Goal: Transaction & Acquisition: Purchase product/service

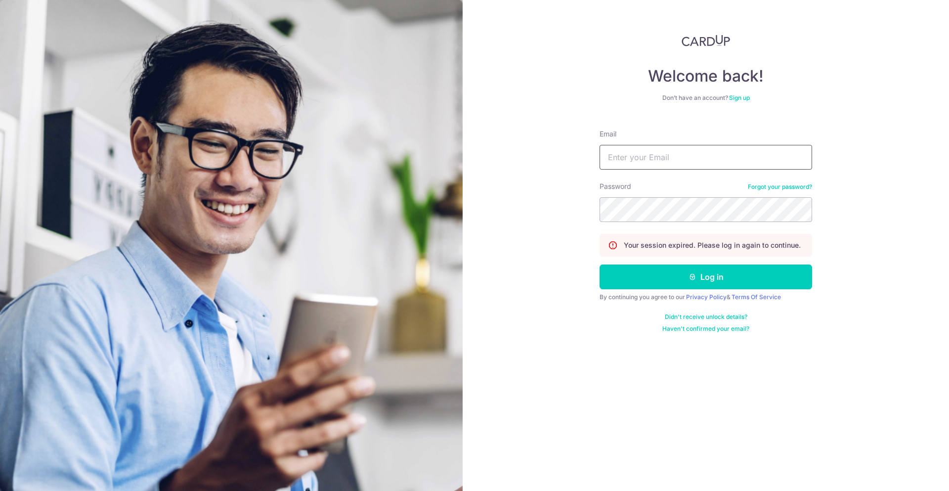
click at [680, 159] on input "Email" at bounding box center [705, 157] width 212 height 25
type input "low.shernice@gmail.com"
click at [599, 264] on button "Log in" at bounding box center [705, 276] width 212 height 25
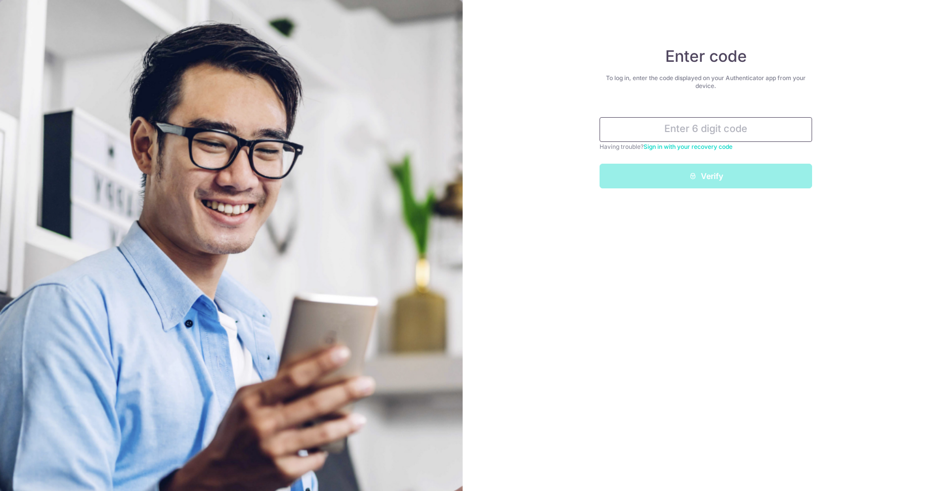
click at [690, 140] on input "text" at bounding box center [705, 129] width 212 height 25
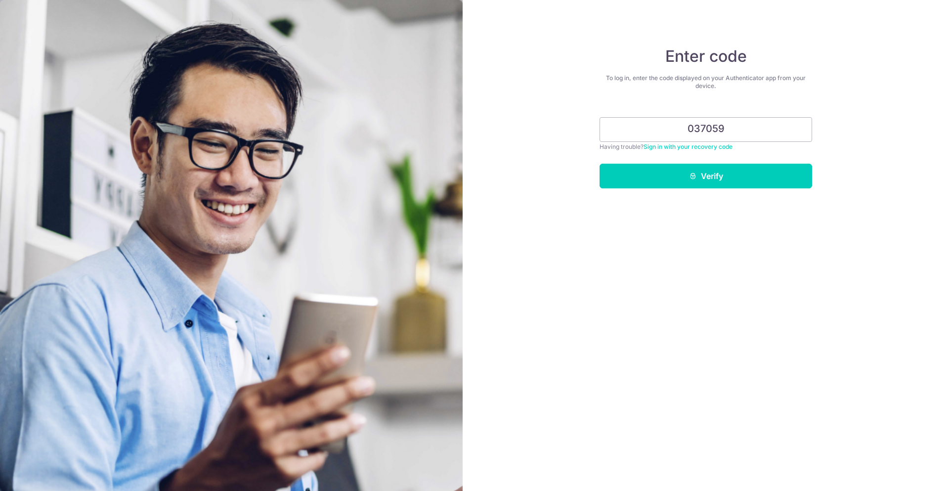
type input "037059"
click at [694, 192] on div "Enter code To log in, enter the code displayed on your Authenticator app from y…" at bounding box center [705, 245] width 486 height 491
click at [691, 182] on button "Verify" at bounding box center [705, 176] width 212 height 25
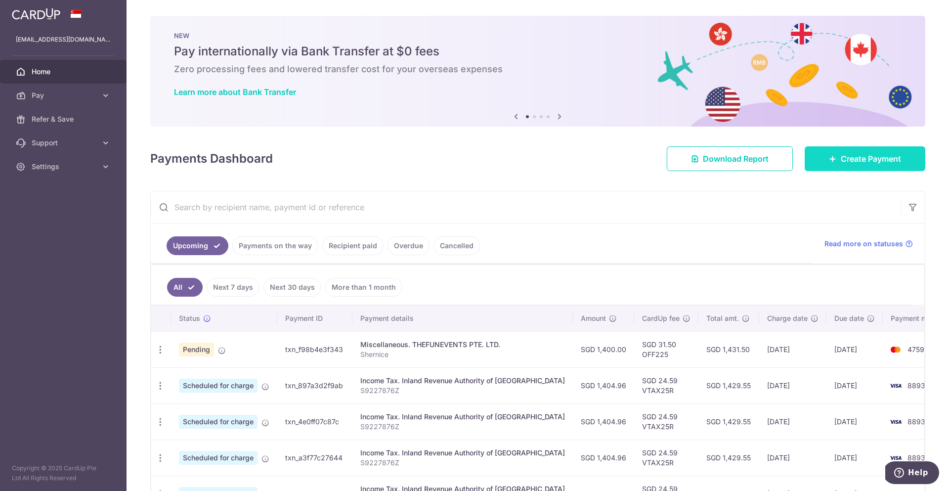
click at [845, 162] on body "low.shernice@gmail.com Home Pay Payments Recipients Cards Refer & Save Support …" at bounding box center [474, 245] width 949 height 491
click at [834, 157] on link "Create Payment" at bounding box center [864, 158] width 121 height 25
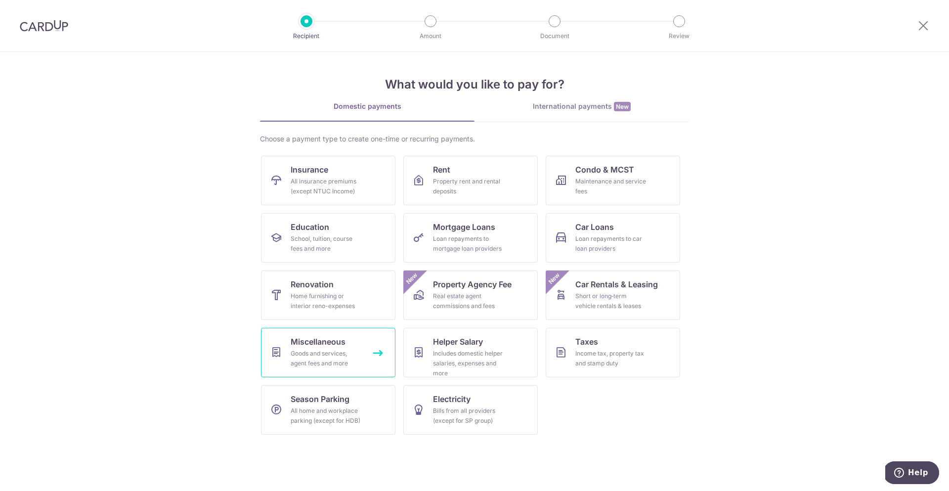
click at [340, 355] on div "Goods and services, agent fees and more" at bounding box center [326, 358] width 71 height 20
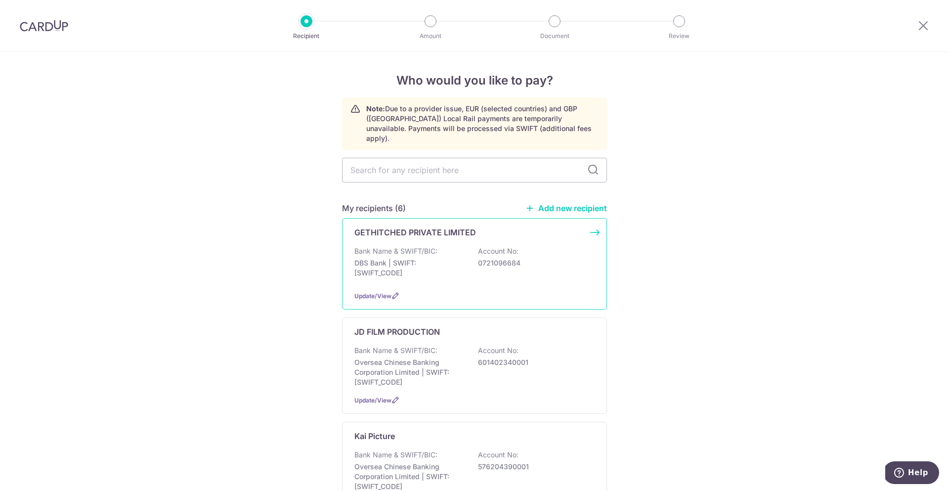
click at [489, 229] on div "GETHITCHED PRIVATE LIMITED Bank Name & SWIFT/BIC: DBS Bank | SWIFT: DBSSSGSGXXX…" at bounding box center [474, 263] width 265 height 91
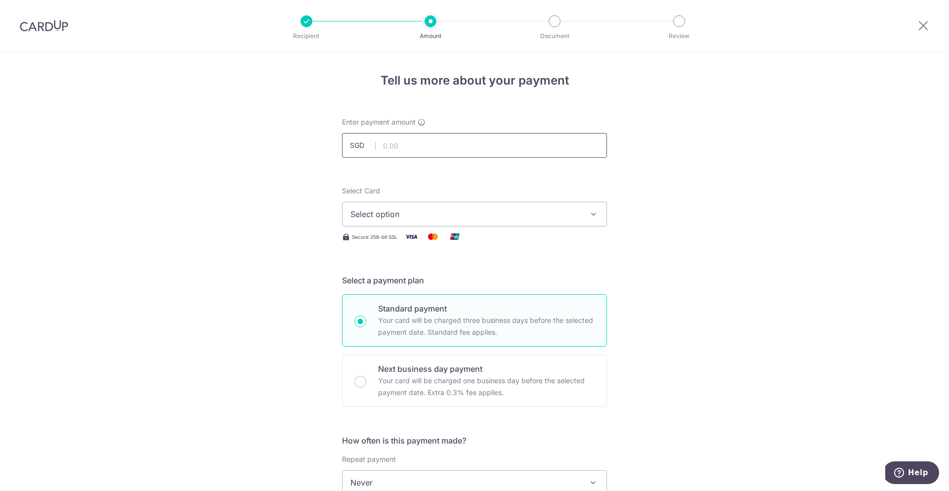
click at [440, 145] on input "text" at bounding box center [474, 145] width 265 height 25
type input "600.00"
click at [460, 202] on button "Select option" at bounding box center [474, 214] width 265 height 25
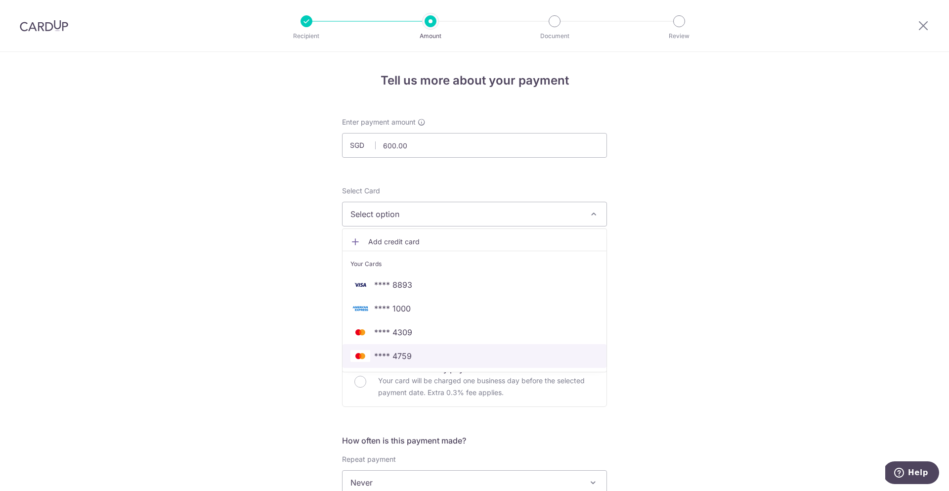
click at [421, 352] on span "**** 4759" at bounding box center [474, 356] width 248 height 12
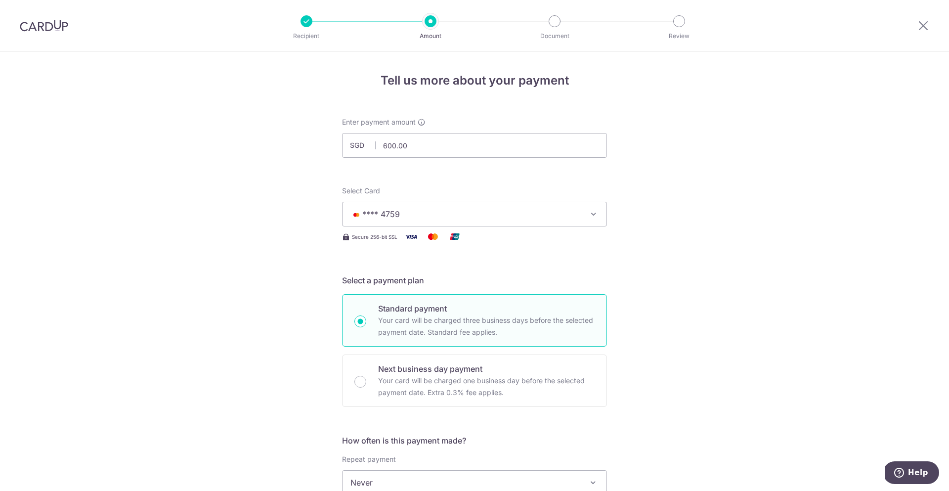
click at [298, 320] on div "Tell us more about your payment Enter payment amount SGD 600.00 600.00 Select C…" at bounding box center [474, 499] width 949 height 894
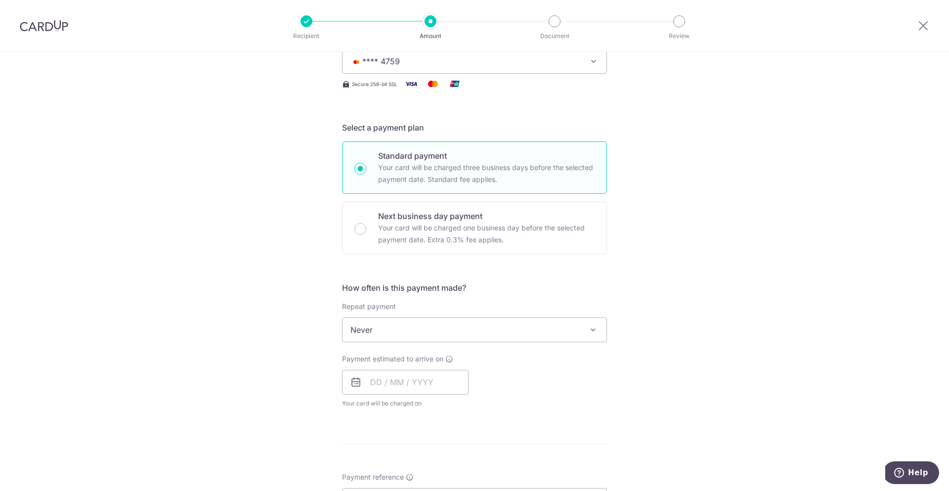
scroll to position [213, 0]
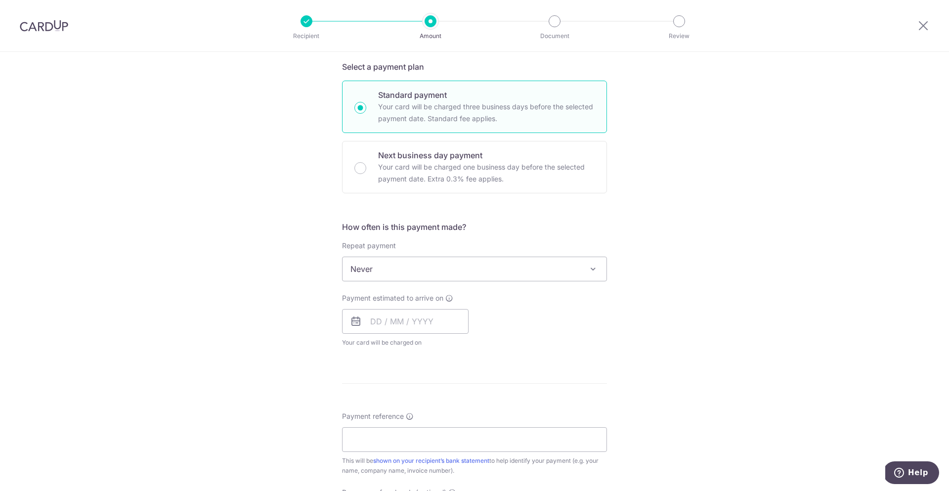
click at [412, 290] on div "How often is this payment made? Repeat payment Never Every week Every month Eve…" at bounding box center [474, 288] width 265 height 134
click at [414, 334] on div "Payment estimated to arrive on Your card will be charged on for the first payme…" at bounding box center [405, 320] width 126 height 54
click at [413, 323] on input "text" at bounding box center [405, 321] width 126 height 25
click at [441, 411] on link "9" at bounding box center [441, 411] width 16 height 16
type input "[DATE]"
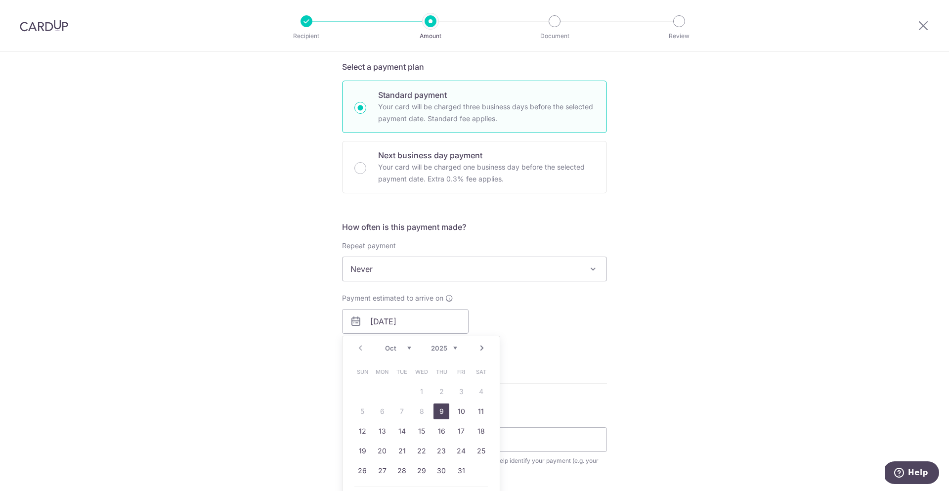
click at [650, 341] on div "Tell us more about your payment Enter payment amount SGD 600.00 600.00 Select C…" at bounding box center [474, 285] width 949 height 894
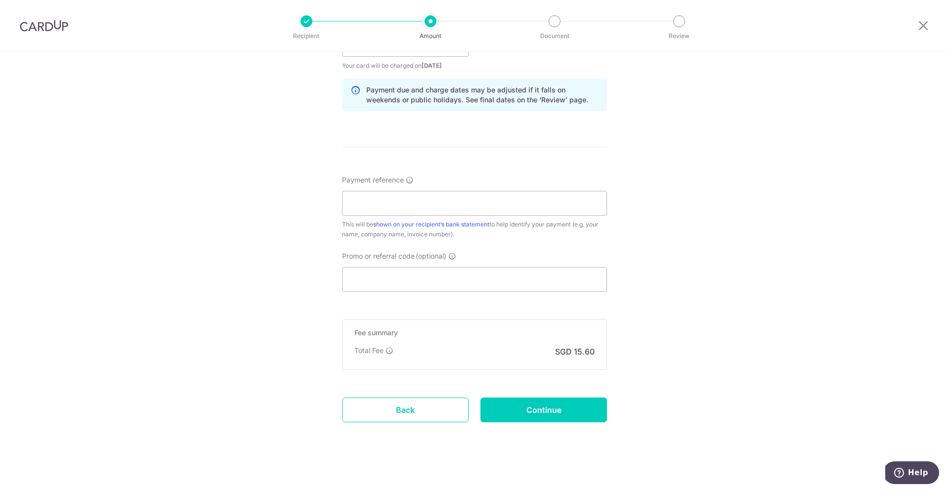
scroll to position [496, 0]
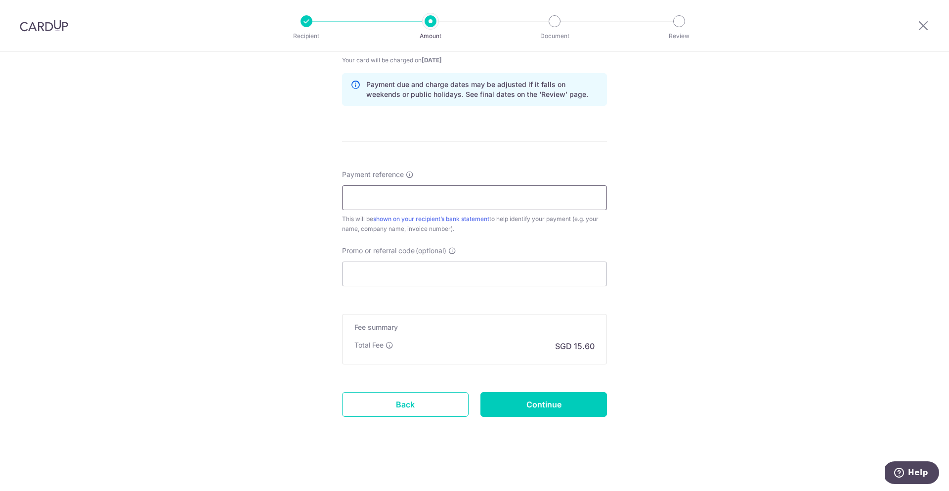
click at [428, 197] on input "Payment reference" at bounding box center [474, 197] width 265 height 25
type input "Shernice"
click at [435, 281] on input "Promo or referral code (optional)" at bounding box center [474, 273] width 265 height 25
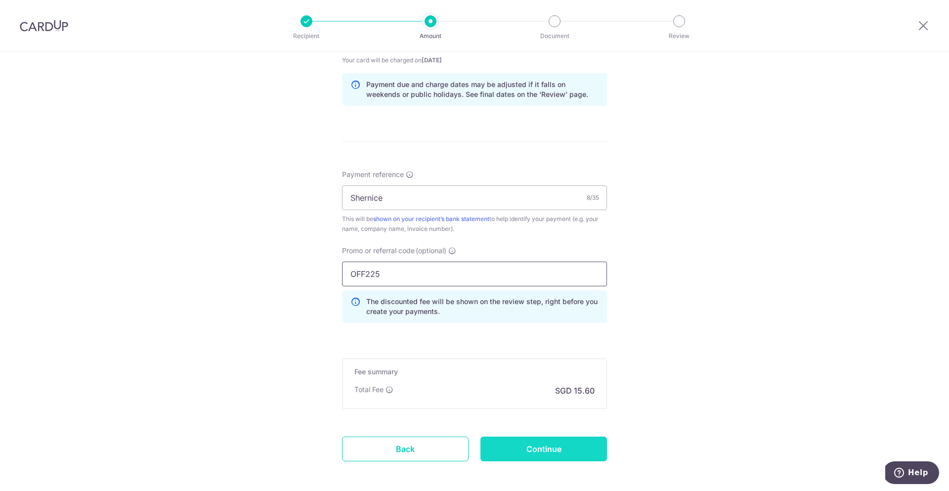
type input "OFF225"
click at [515, 451] on input "Continue" at bounding box center [543, 448] width 126 height 25
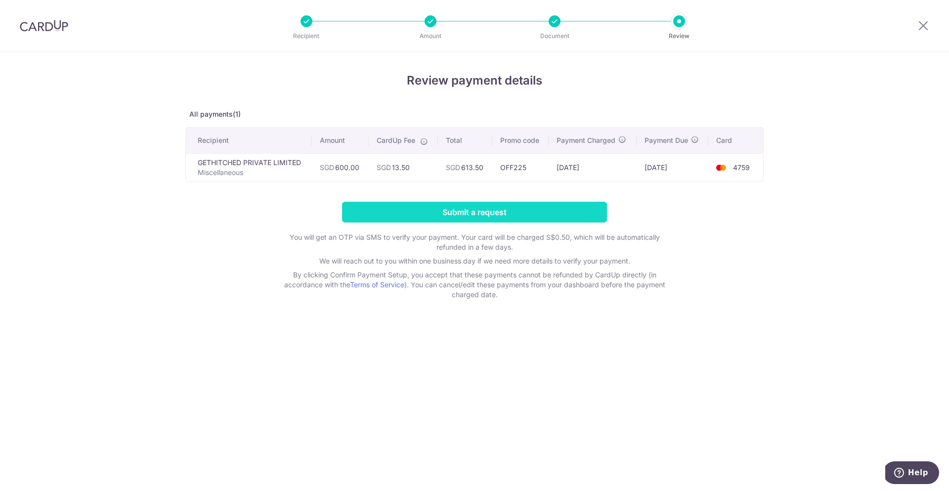
click at [484, 213] on input "Submit a request" at bounding box center [474, 212] width 265 height 21
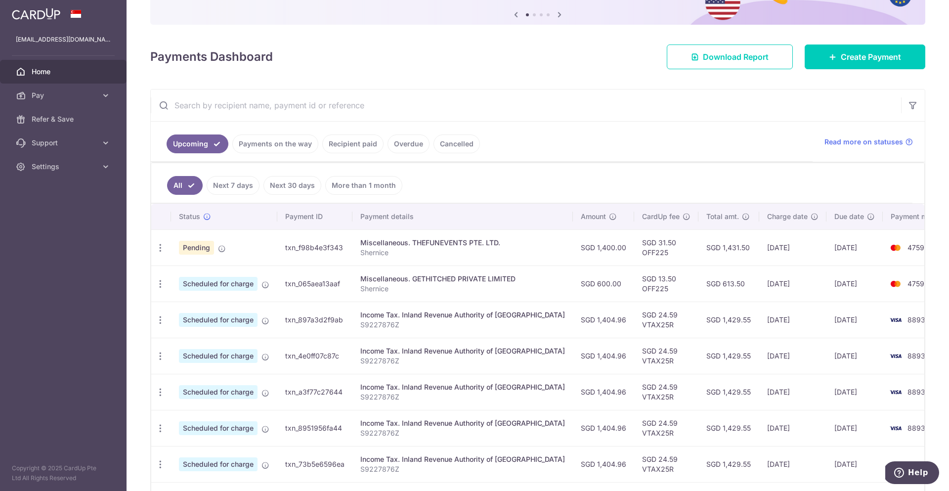
scroll to position [102, 0]
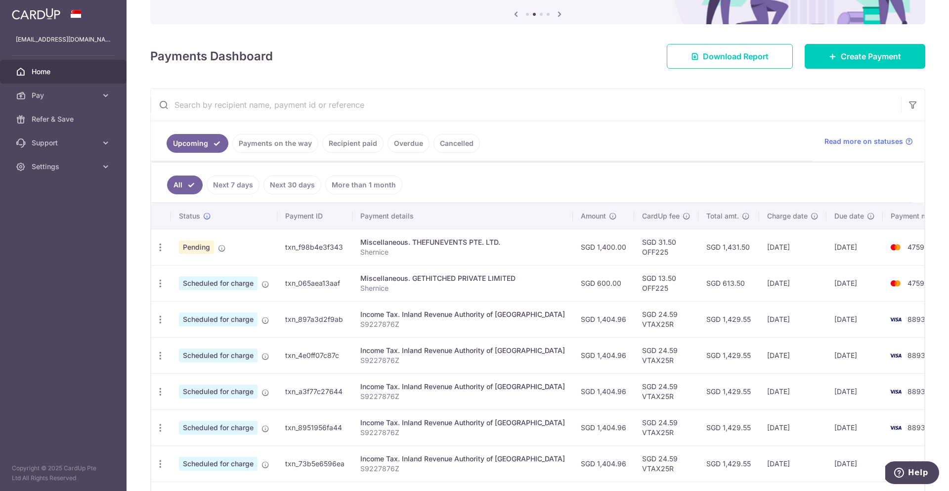
click at [198, 249] on span "Pending" at bounding box center [196, 247] width 35 height 14
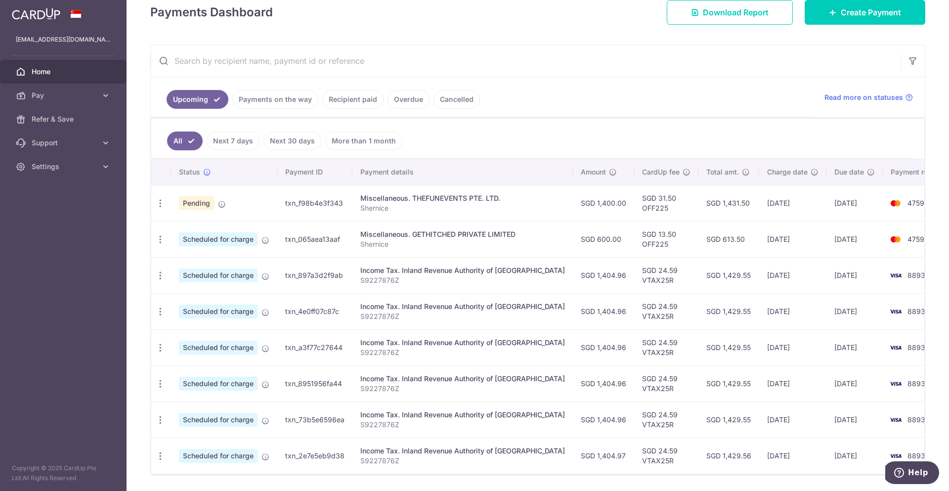
scroll to position [125, 0]
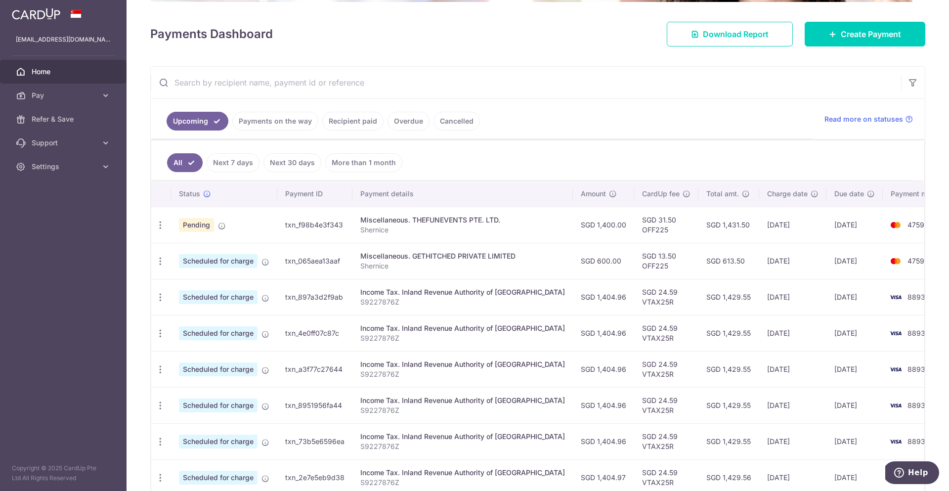
click at [231, 170] on link "Next 7 days" at bounding box center [233, 162] width 53 height 19
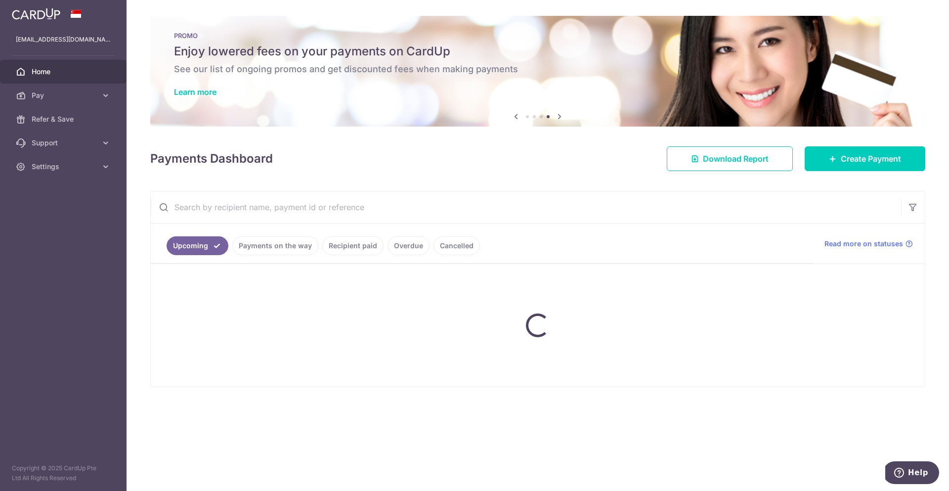
scroll to position [0, 0]
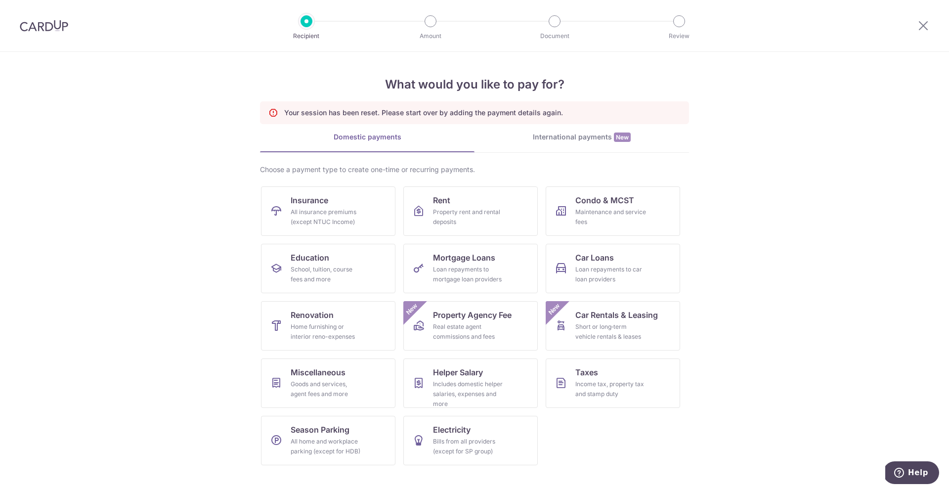
click at [37, 35] on div at bounding box center [44, 25] width 88 height 51
drag, startPoint x: 72, startPoint y: 29, endPoint x: 64, endPoint y: 27, distance: 8.0
click at [72, 29] on div at bounding box center [44, 25] width 88 height 51
click at [64, 27] on img at bounding box center [44, 26] width 48 height 12
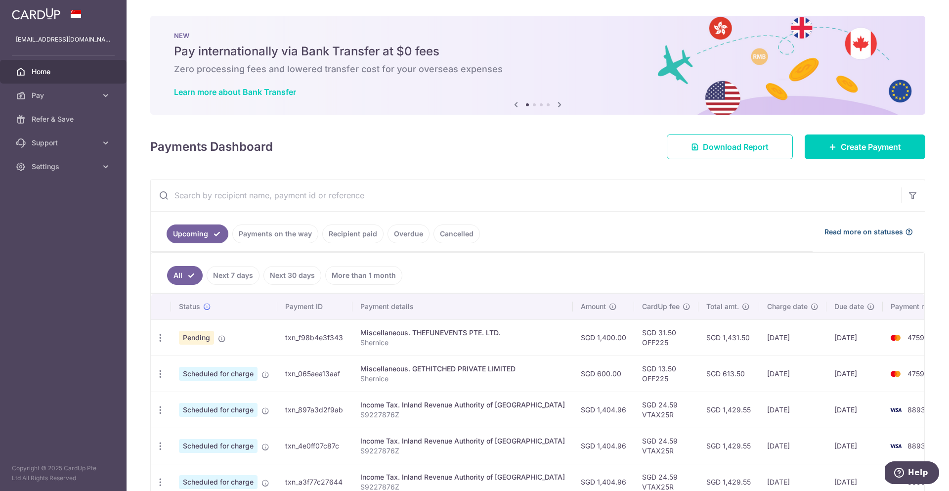
click at [884, 232] on span "Read more on statuses" at bounding box center [863, 232] width 79 height 10
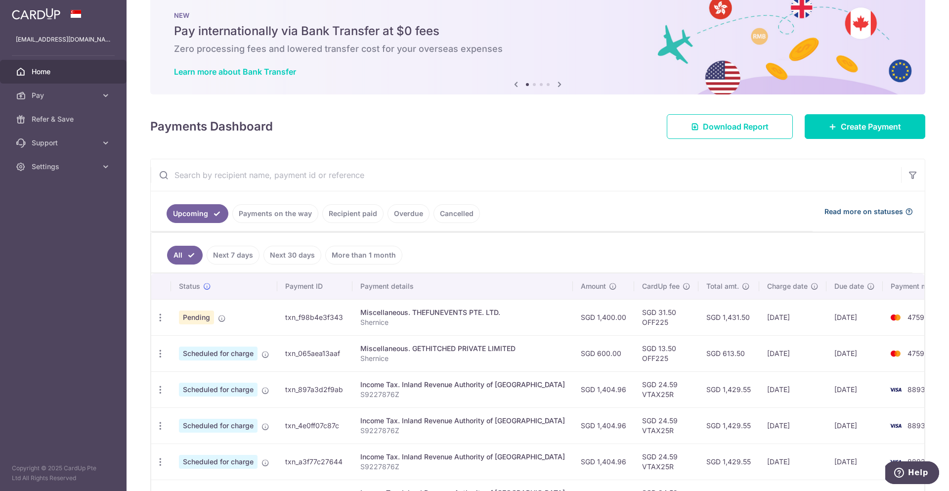
scroll to position [113, 0]
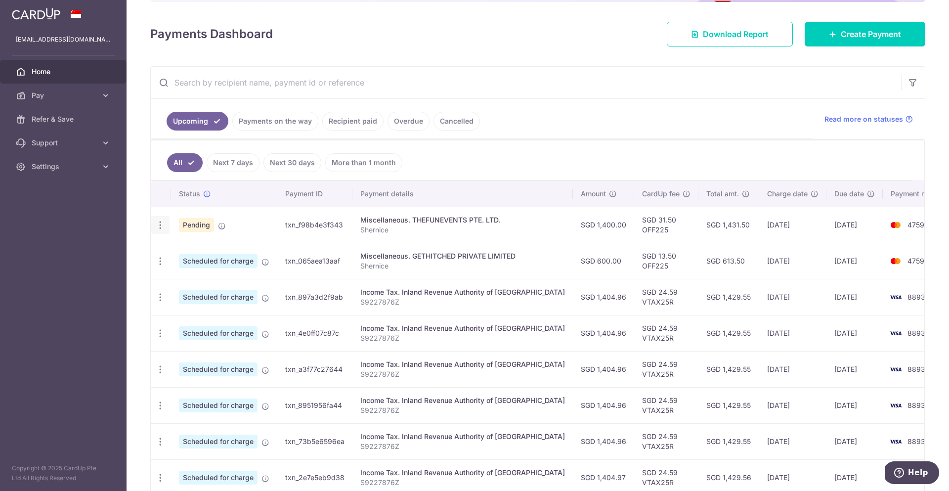
click at [161, 224] on icon "button" at bounding box center [160, 225] width 10 height 10
click at [138, 232] on div "× Pause Schedule Pause all future payments in this series Pause just this one p…" at bounding box center [537, 245] width 822 height 491
click at [158, 256] on icon "button" at bounding box center [160, 261] width 10 height 10
click at [138, 257] on div "× Pause Schedule Pause all future payments in this series Pause just this one p…" at bounding box center [537, 245] width 822 height 491
click at [853, 37] on span "Create Payment" at bounding box center [870, 34] width 60 height 12
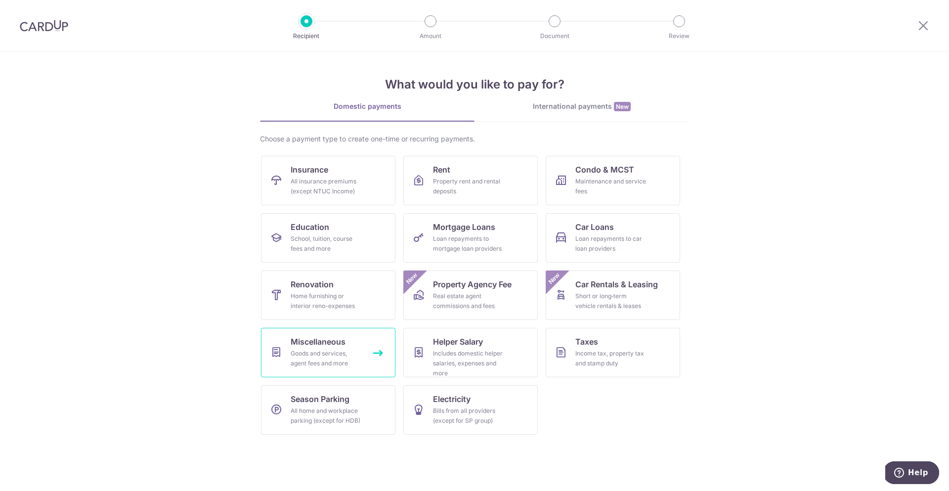
click at [316, 356] on div "Goods and services, agent fees and more" at bounding box center [326, 358] width 71 height 20
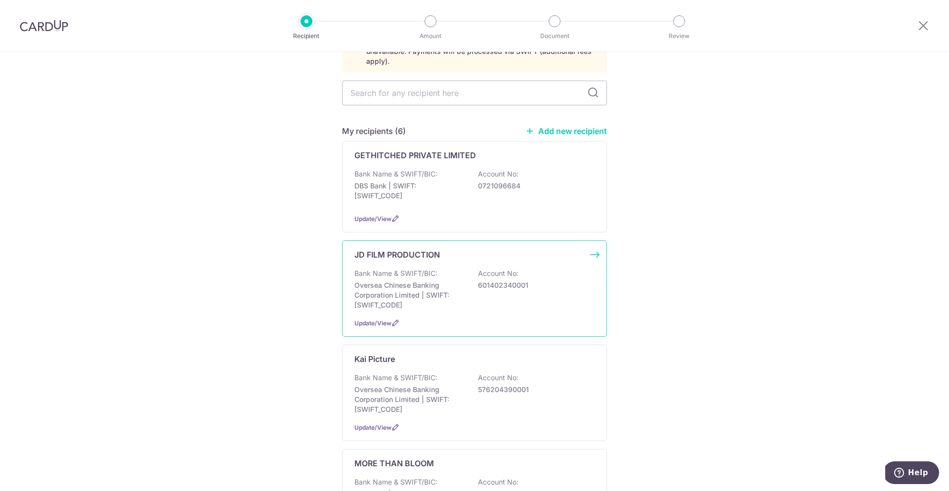
scroll to position [429, 0]
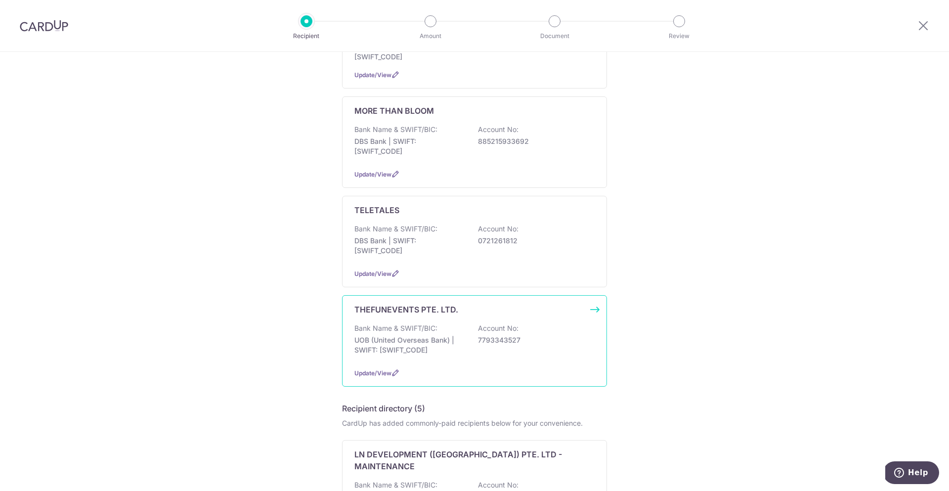
click at [448, 335] on p "UOB (United Overseas Bank) | SWIFT: [SWIFT_CODE]" at bounding box center [409, 345] width 111 height 20
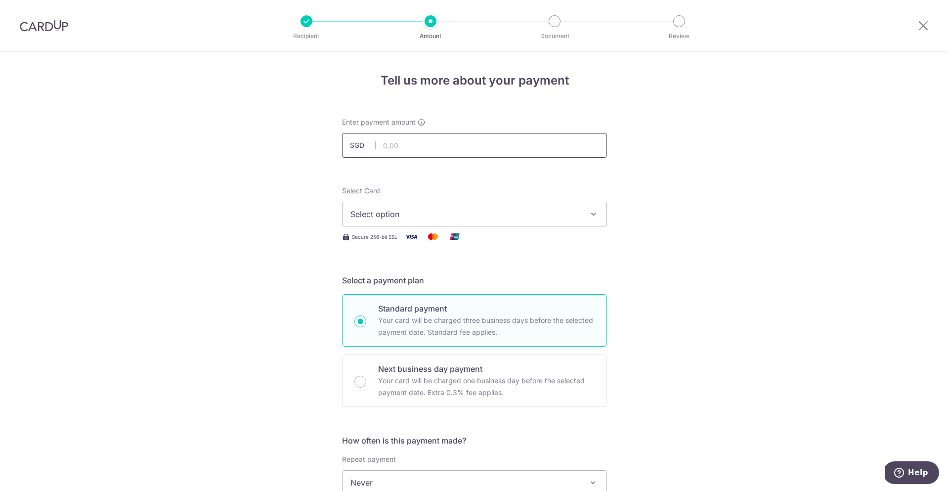
click at [459, 146] on input "text" at bounding box center [474, 145] width 265 height 25
type input "1,400.00"
click at [508, 201] on div "Select Card Select option Add credit card Your Cards **** 8893 **** 1000 **** 4…" at bounding box center [474, 206] width 265 height 41
click at [509, 204] on button "Select option" at bounding box center [474, 214] width 265 height 25
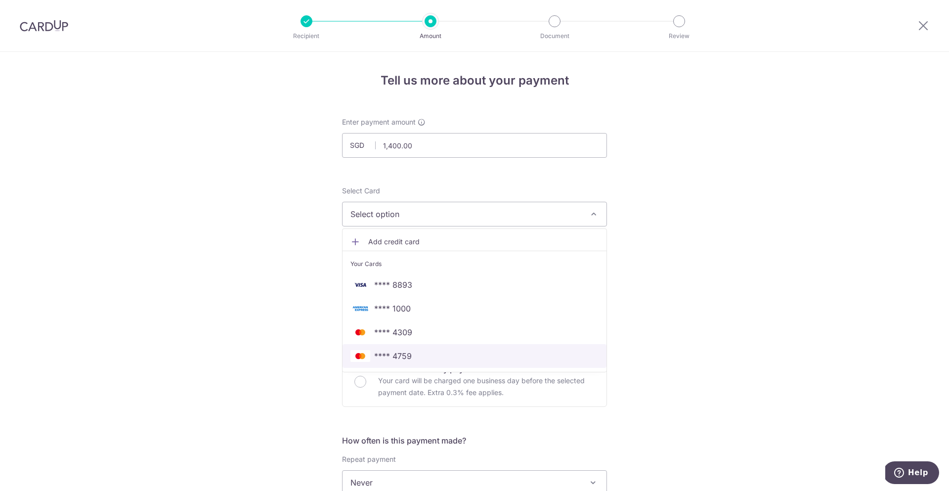
click at [482, 350] on span "**** 4759" at bounding box center [474, 356] width 248 height 12
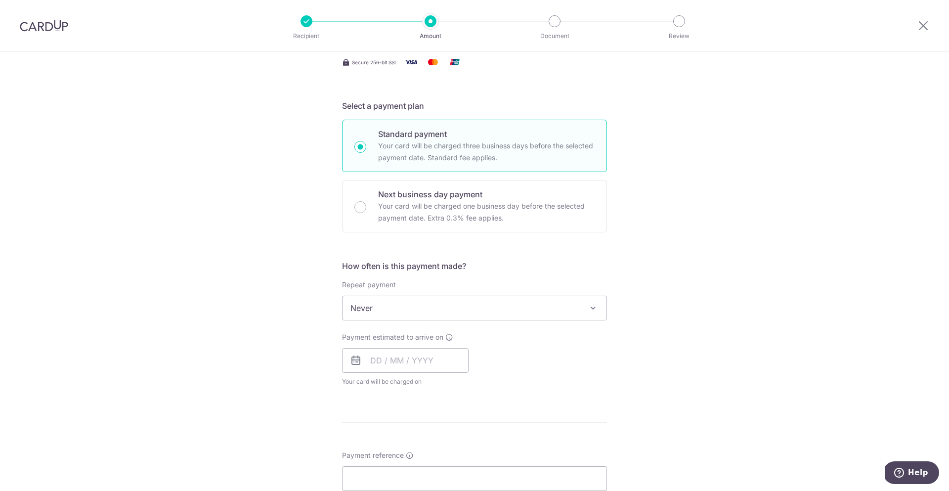
scroll to position [186, 0]
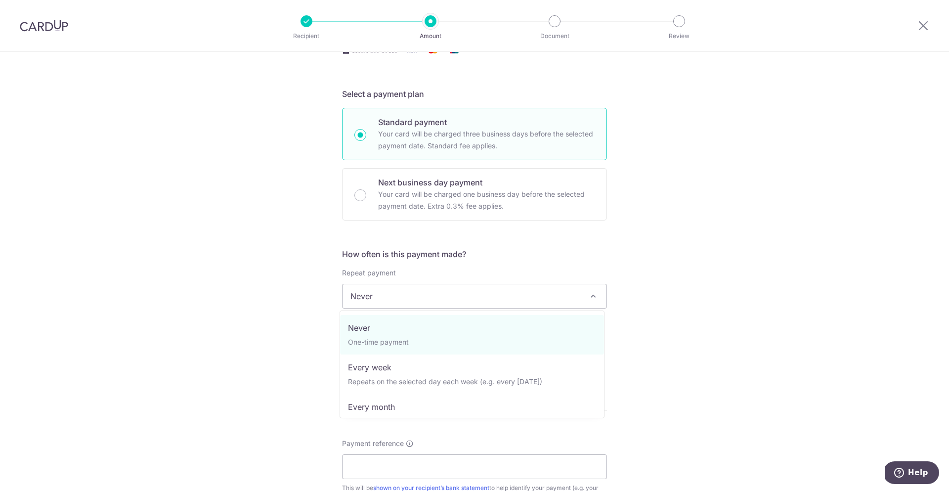
click at [478, 301] on span "Never" at bounding box center [474, 296] width 264 height 24
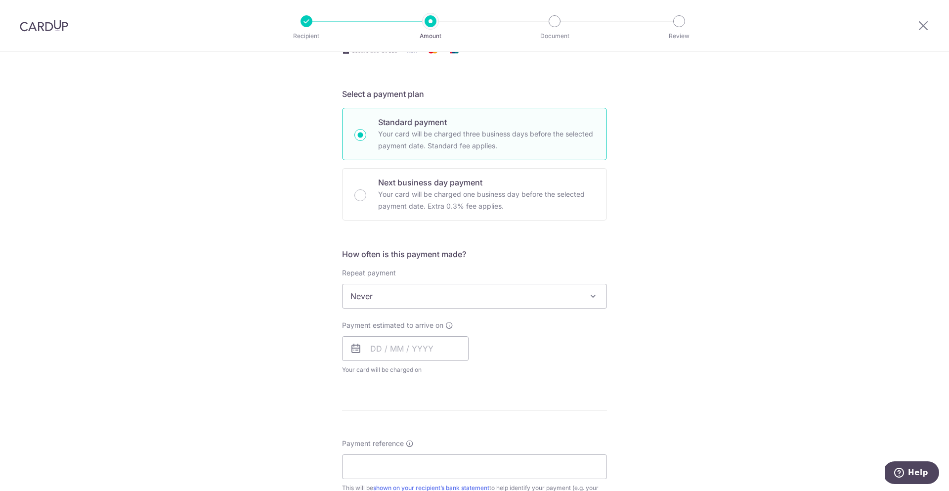
click at [336, 326] on div "Payment estimated to arrive on Your card will be charged on for the first payme…" at bounding box center [405, 347] width 138 height 54
click at [374, 339] on input "text" at bounding box center [405, 348] width 126 height 25
click at [440, 437] on link "9" at bounding box center [441, 438] width 16 height 16
type input "[DATE]"
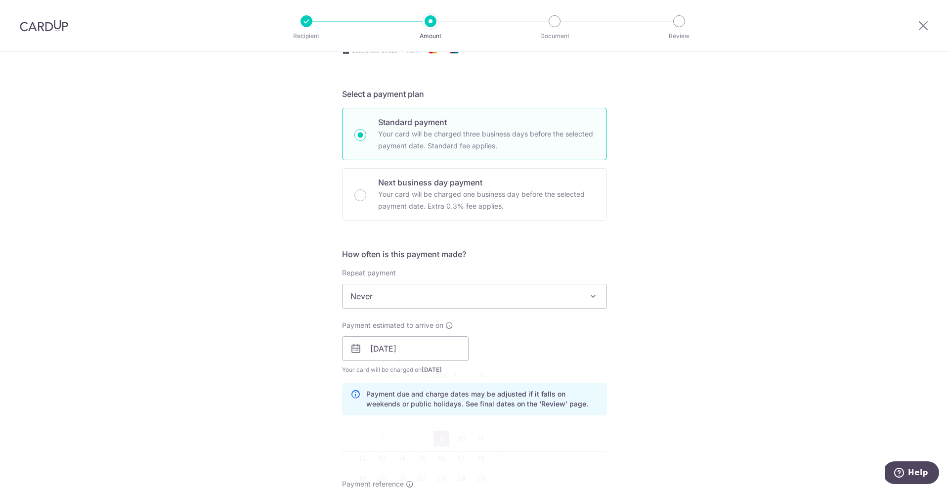
click at [592, 355] on div "Payment estimated to arrive on 09/10/2025 Prev Next Oct Nov Dec 2025 2026 2027 …" at bounding box center [474, 347] width 277 height 54
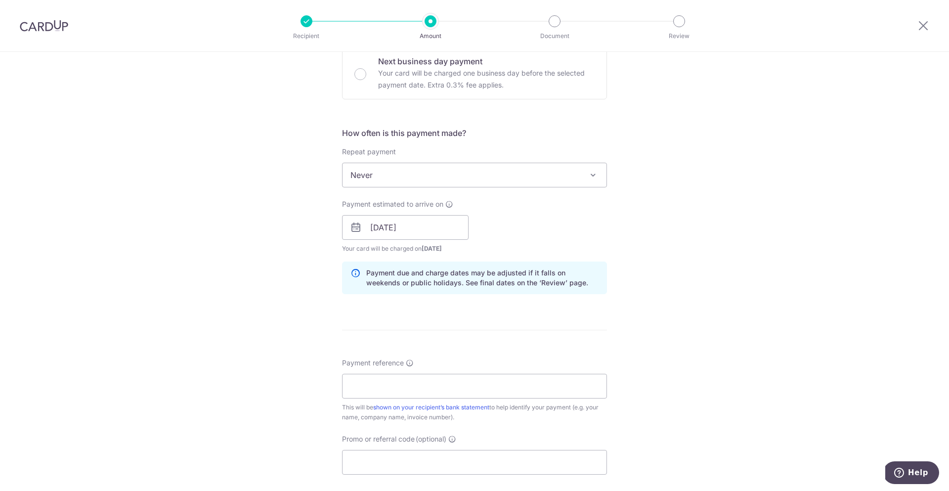
scroll to position [479, 0]
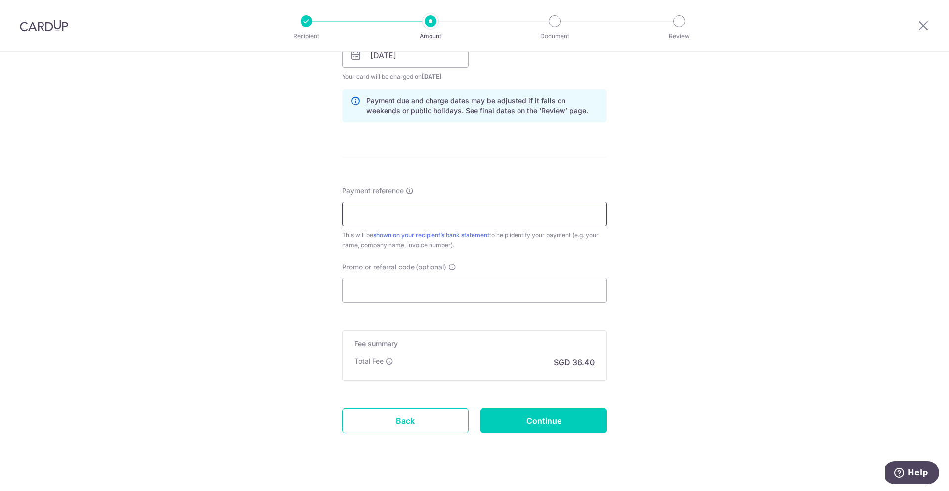
click at [389, 216] on input "Payment reference" at bounding box center [474, 214] width 265 height 25
type input "Shernice"
click at [413, 290] on input "Promo or referral code (optional)" at bounding box center [474, 290] width 265 height 25
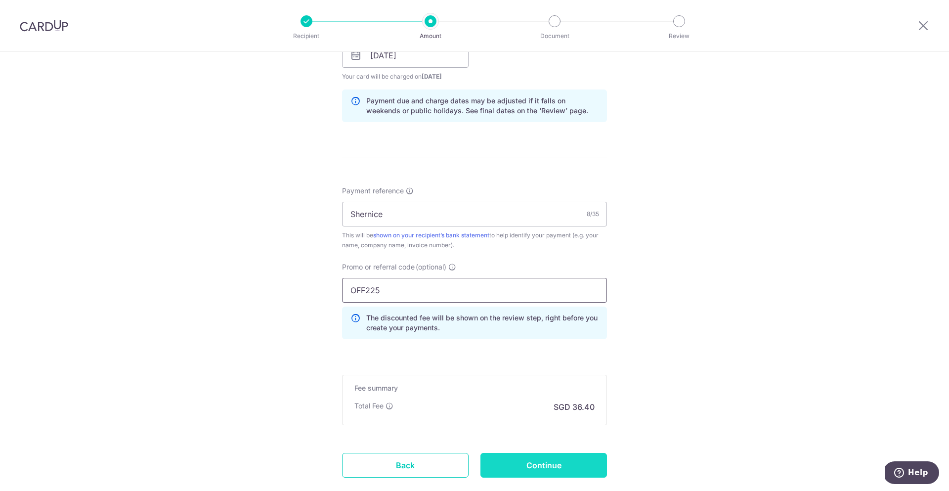
type input "OFF225"
click at [521, 475] on input "Continue" at bounding box center [543, 465] width 126 height 25
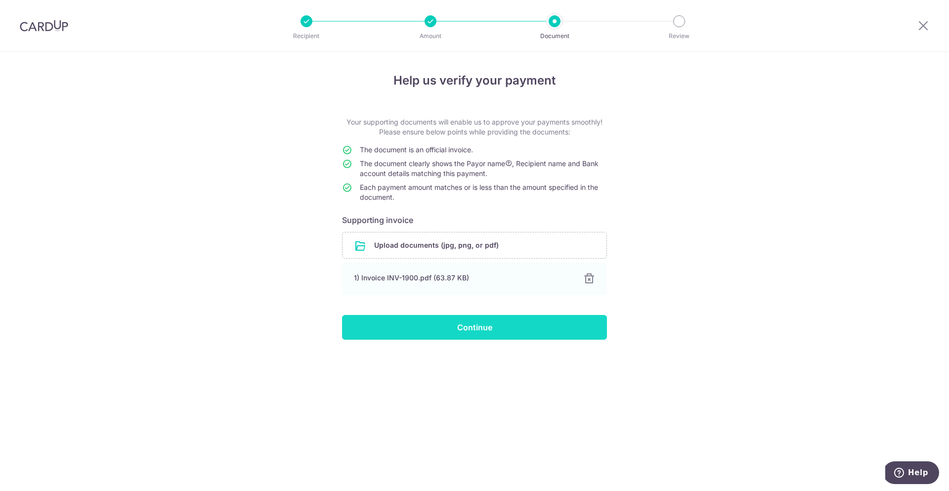
click at [476, 333] on input "Continue" at bounding box center [474, 327] width 265 height 25
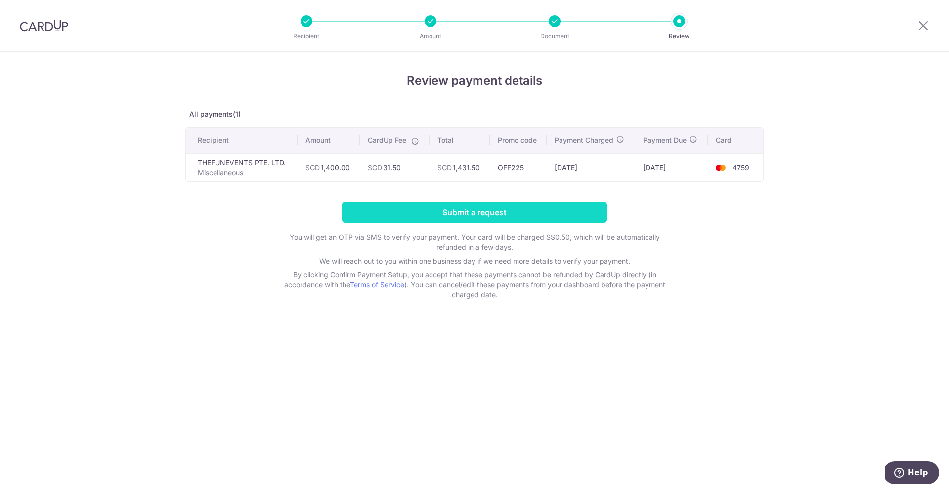
click at [439, 208] on input "Submit a request" at bounding box center [474, 212] width 265 height 21
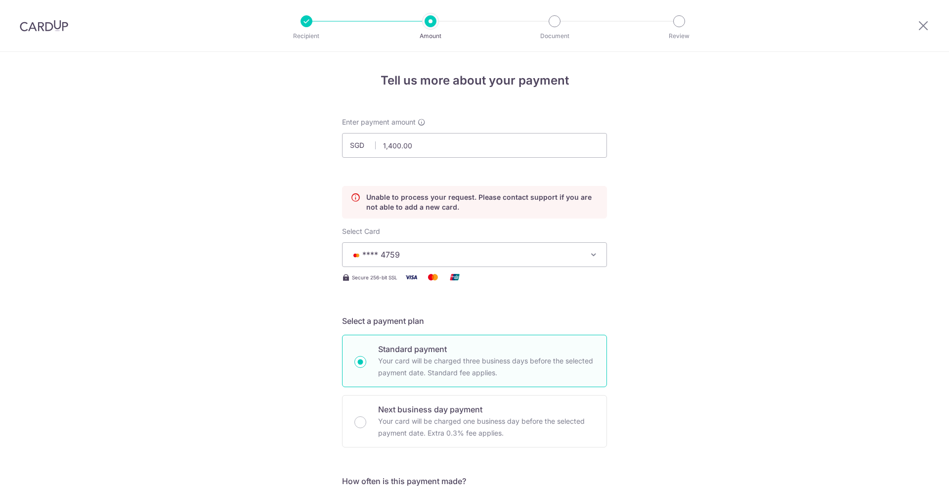
scroll to position [134, 0]
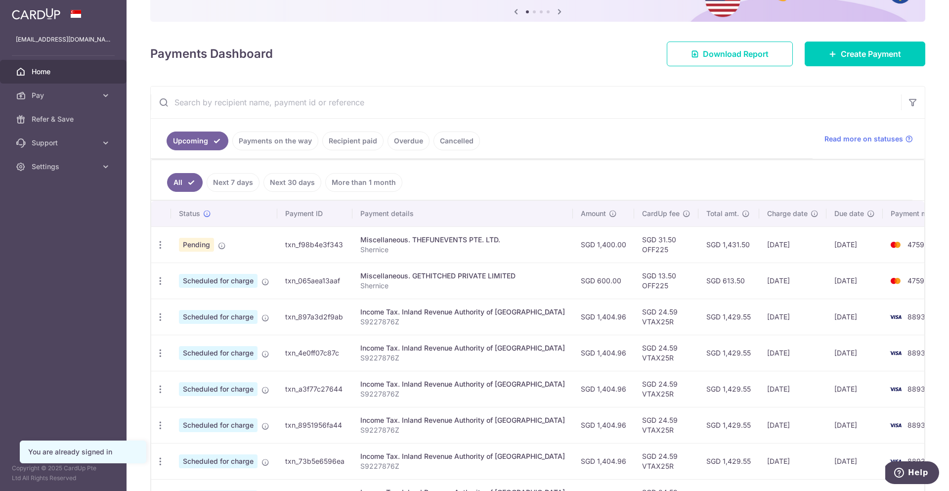
scroll to position [113, 0]
